Goal: Task Accomplishment & Management: Manage account settings

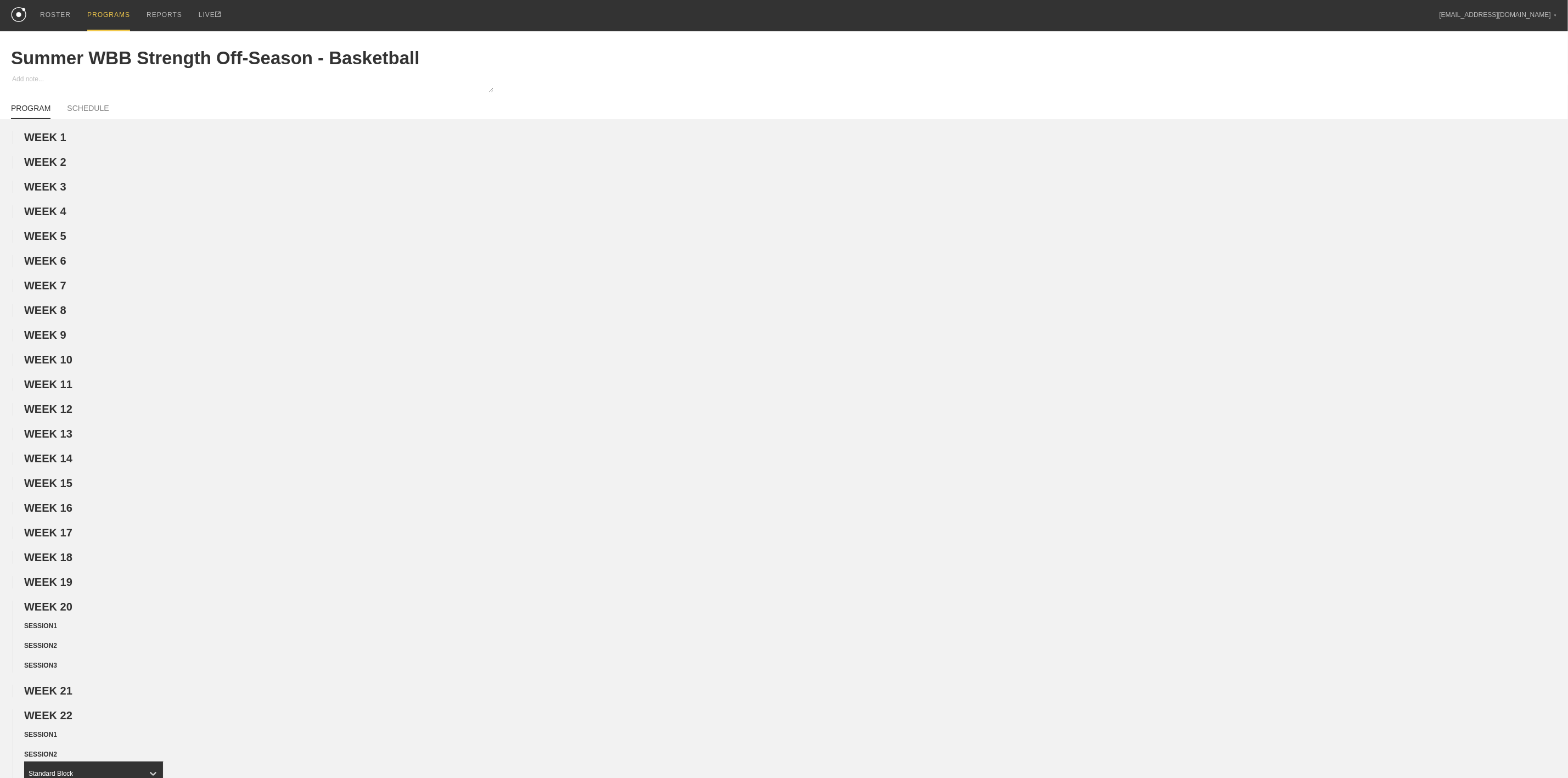
click at [124, 15] on div "PROGRAMS" at bounding box center [108, 15] width 43 height 31
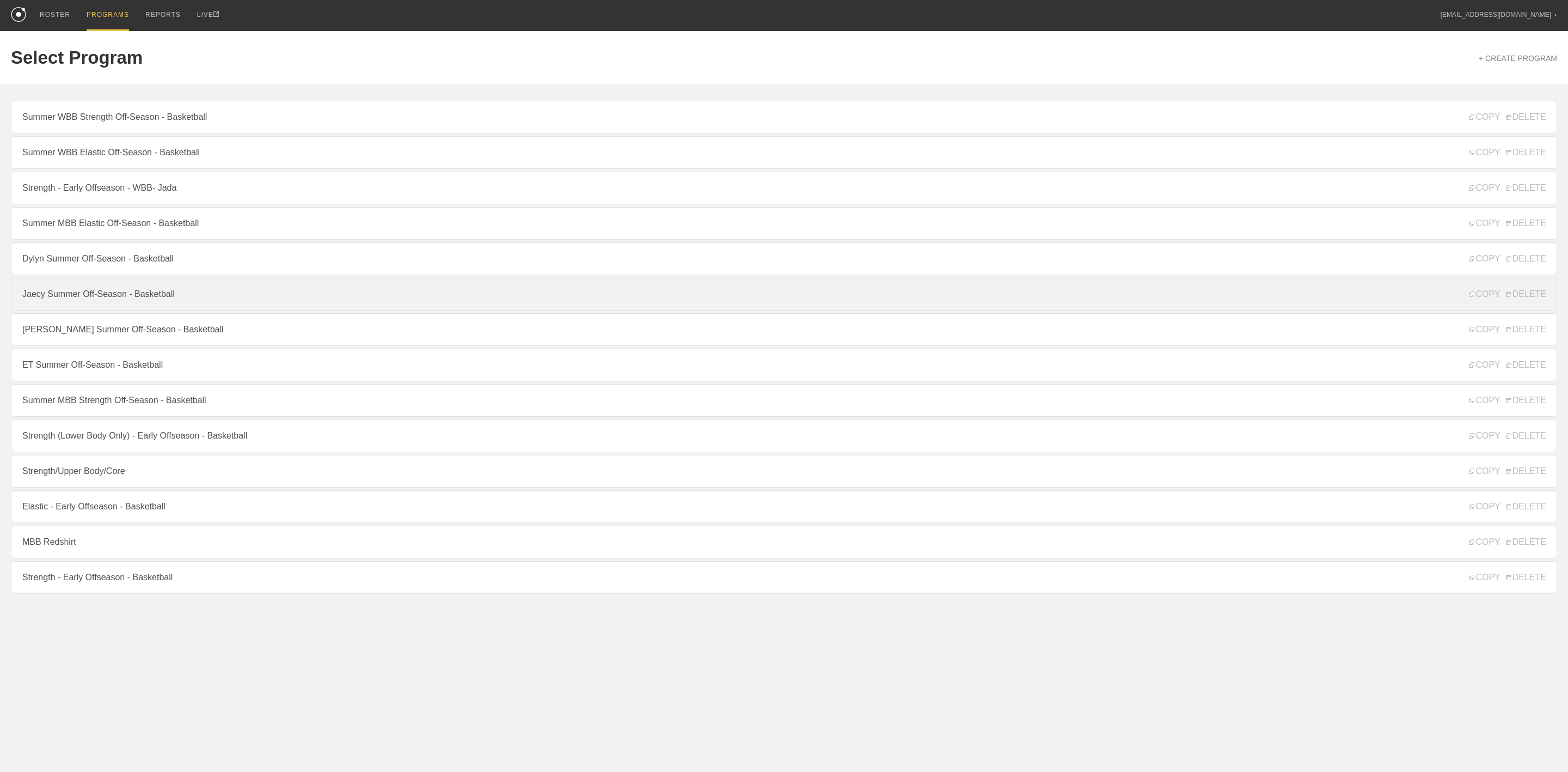
click at [97, 305] on link "Jaecy Summer Off-Season - Basketball" at bounding box center [784, 294] width 1546 height 33
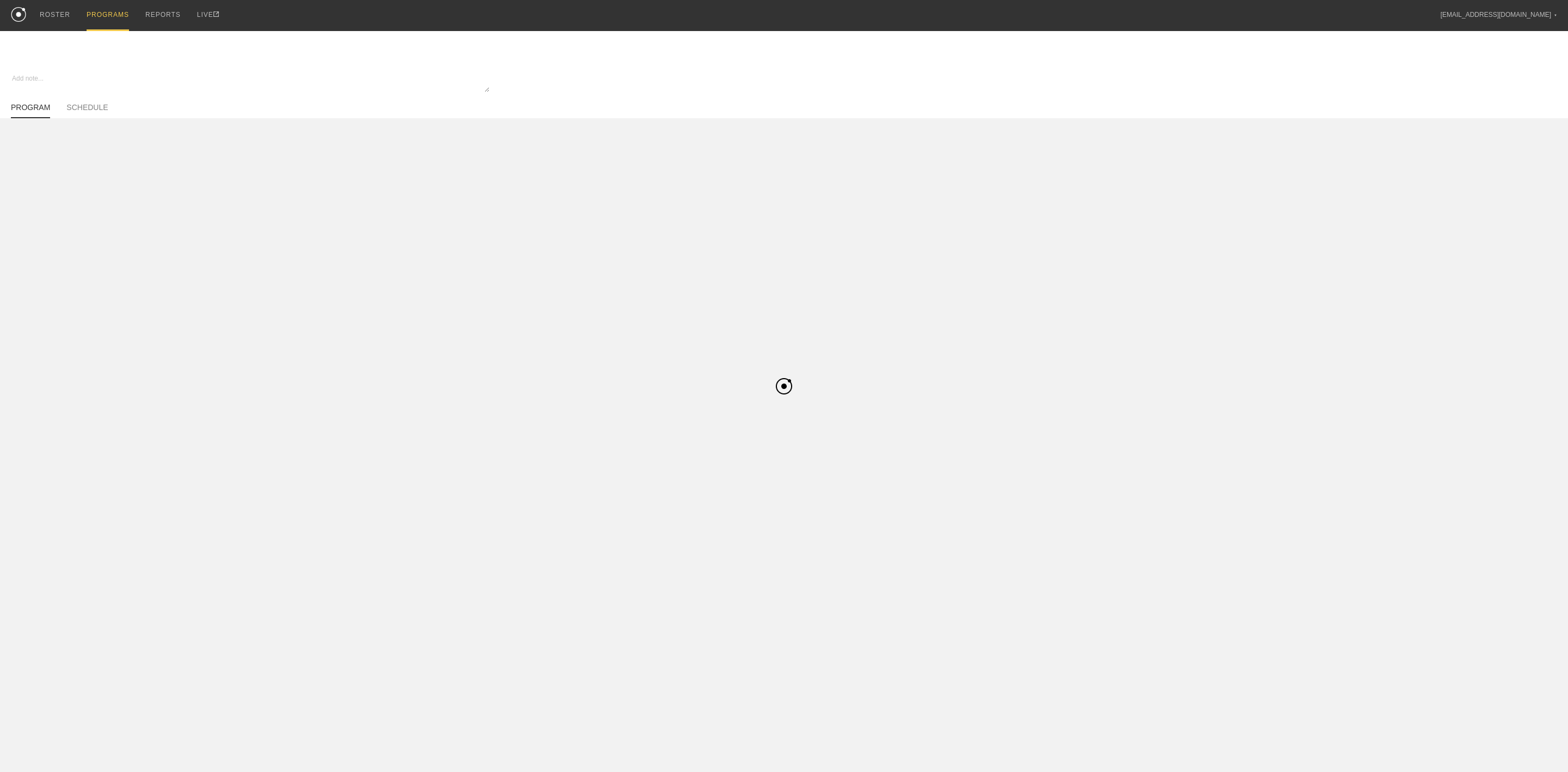
type textarea "x"
type input "Jaecy Summer Off-Season - Basketball"
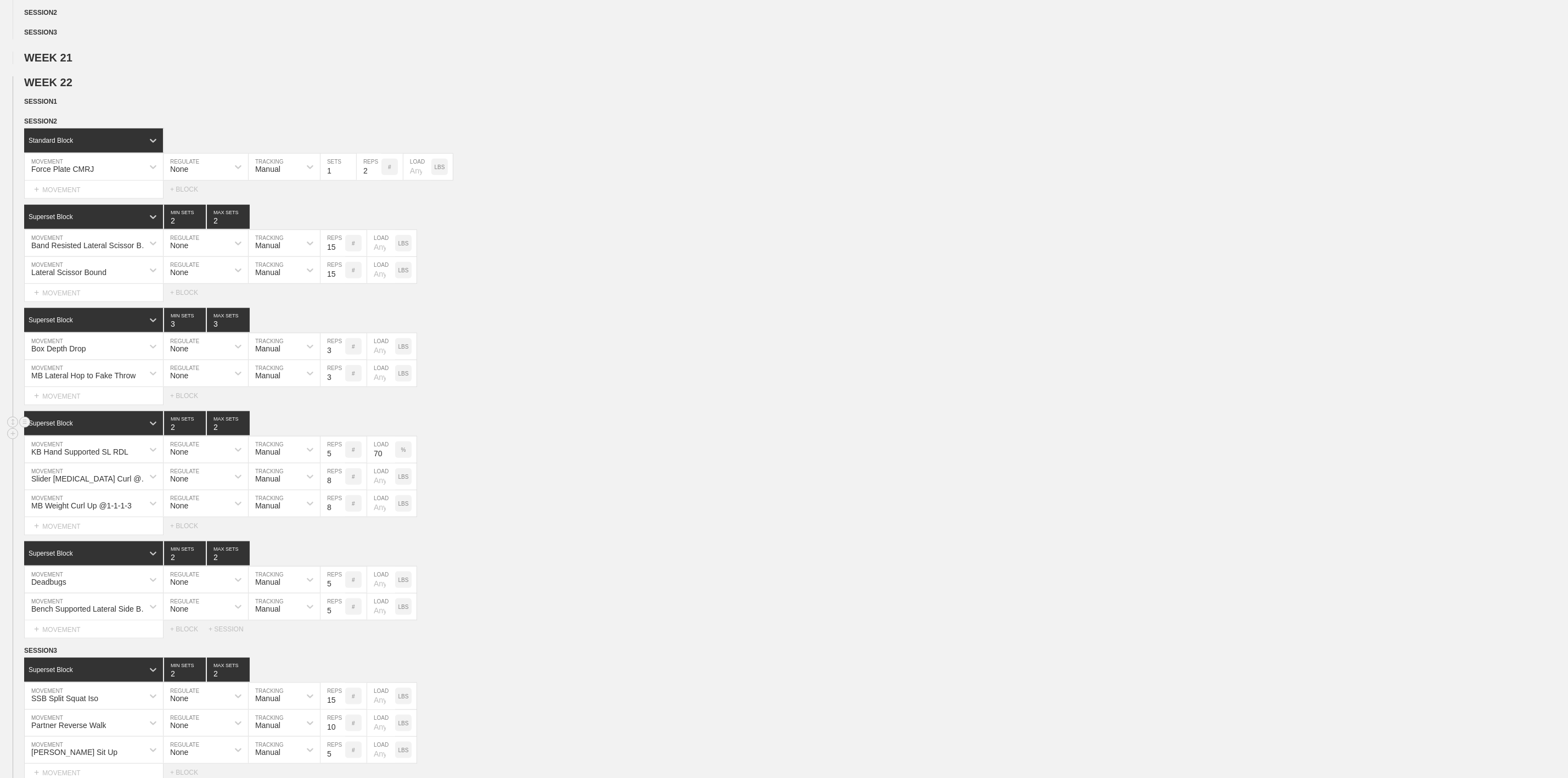
scroll to position [658, 0]
